Goal: Find specific page/section: Find specific page/section

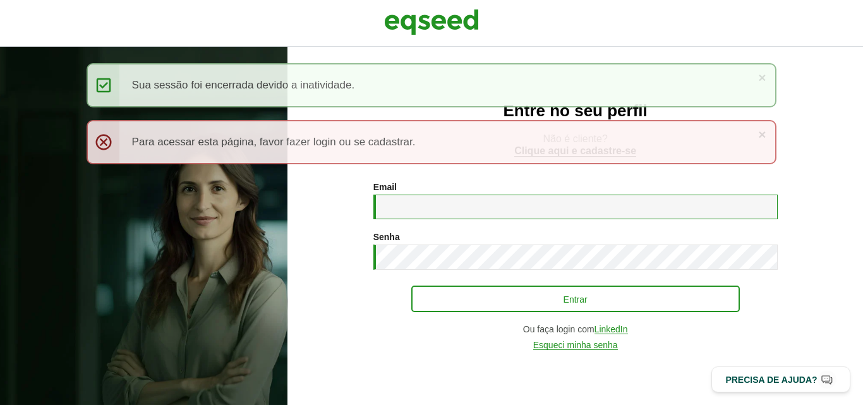
type input "**********"
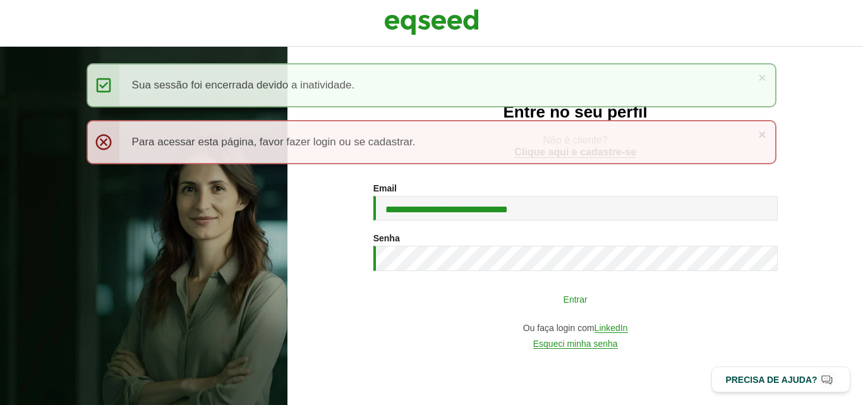
click at [531, 293] on button "Entrar" at bounding box center [575, 299] width 329 height 24
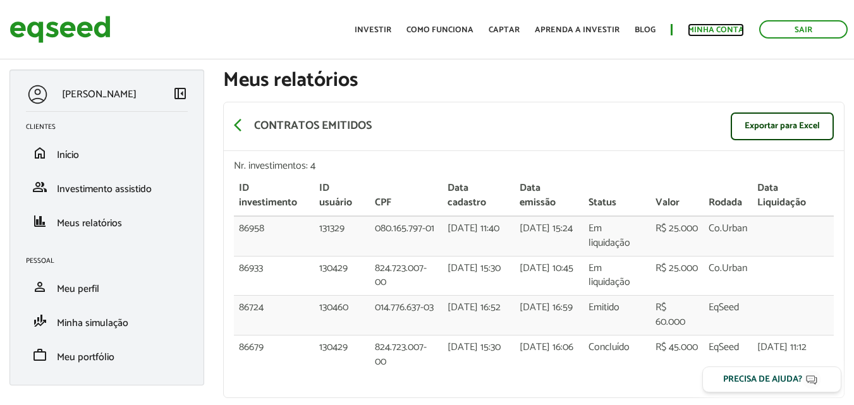
click at [689, 32] on link "Minha conta" at bounding box center [715, 30] width 56 height 8
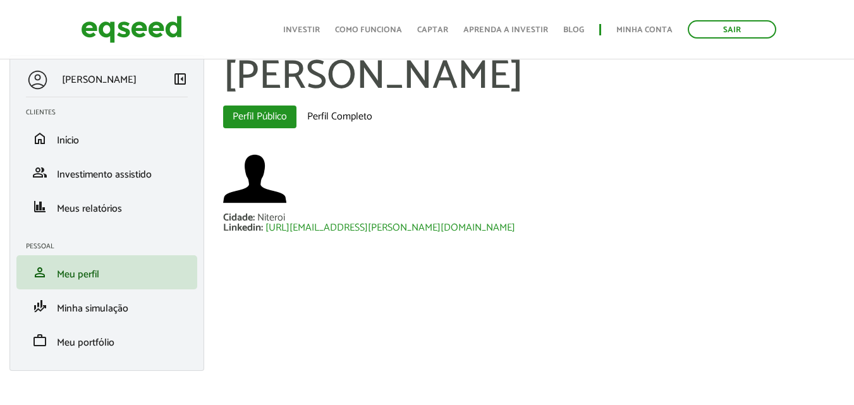
scroll to position [18, 0]
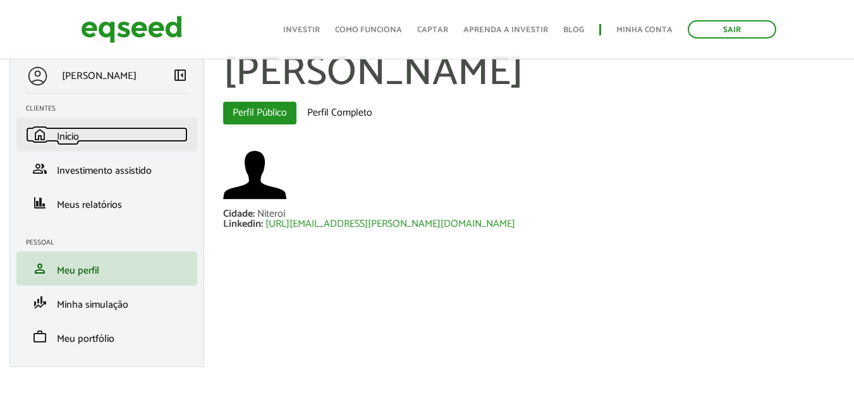
click at [92, 137] on link "home Início" at bounding box center [107, 134] width 162 height 15
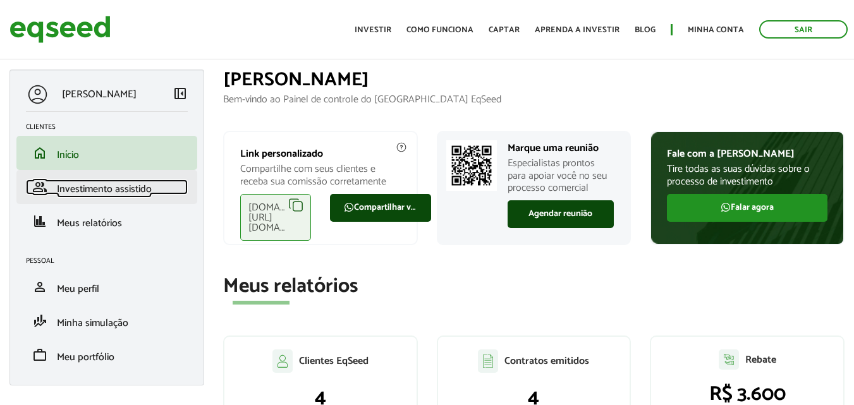
click at [134, 192] on span "Investimento assistido" at bounding box center [104, 189] width 95 height 17
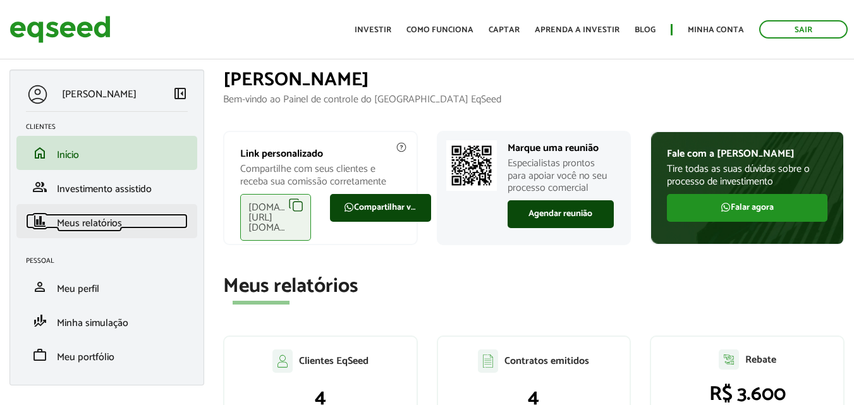
click at [103, 227] on span "Meus relatórios" at bounding box center [89, 223] width 65 height 17
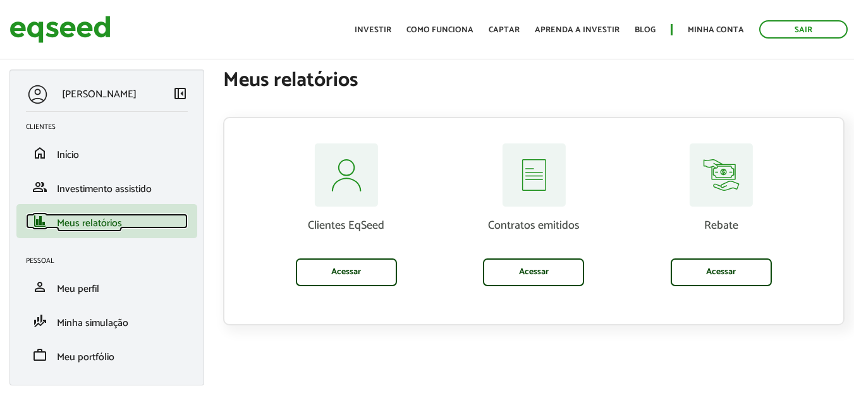
click at [103, 227] on span "Meus relatórios" at bounding box center [89, 223] width 65 height 17
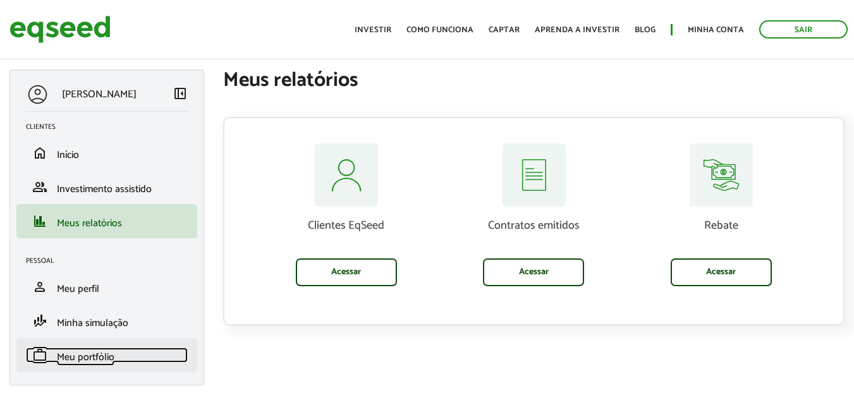
click at [106, 364] on span "Meu portfólio" at bounding box center [85, 357] width 57 height 17
